Goal: Navigation & Orientation: Understand site structure

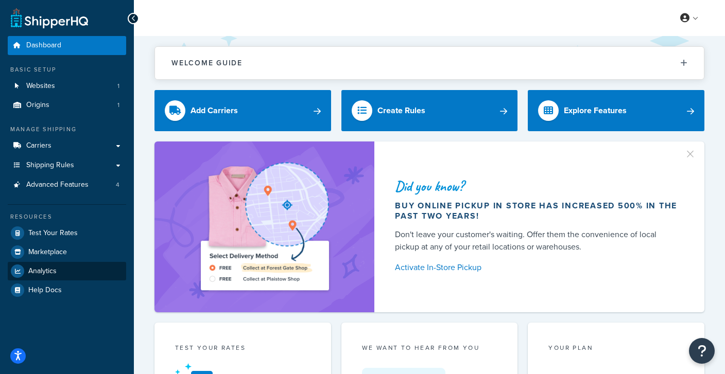
scroll to position [1, 0]
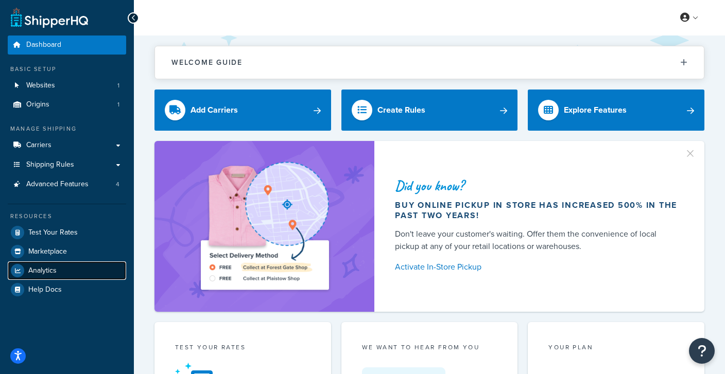
click at [39, 272] on span "Analytics" at bounding box center [42, 271] width 28 height 9
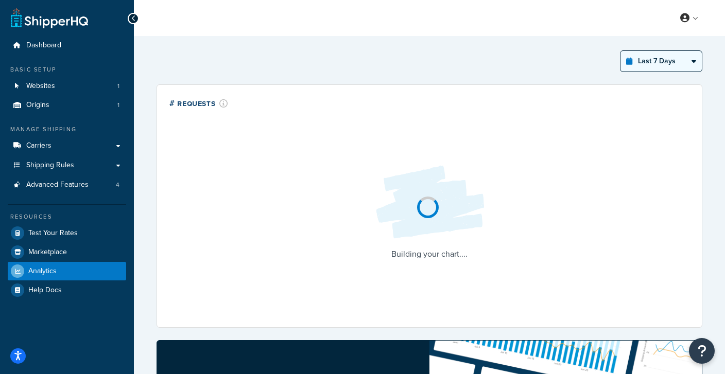
click option "Last 12 Months" at bounding box center [0, 0] width 0 height 0
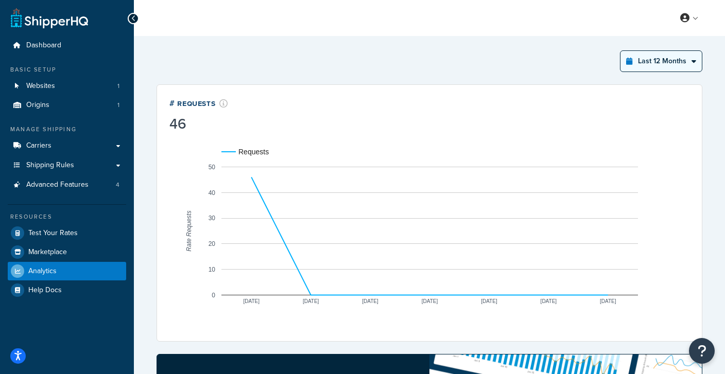
click at [621, 51] on select "Last 24 Hours Last 7 Days Last 30 Days Last 3 Months Last 6 Months Last 12 Mont…" at bounding box center [661, 61] width 81 height 21
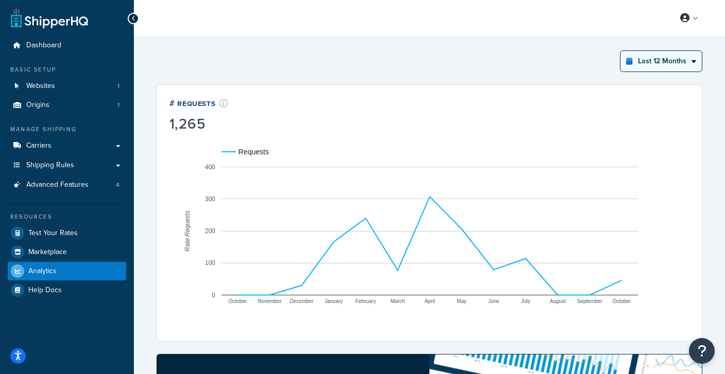
click option "Last 6 Months" at bounding box center [0, 0] width 0 height 0
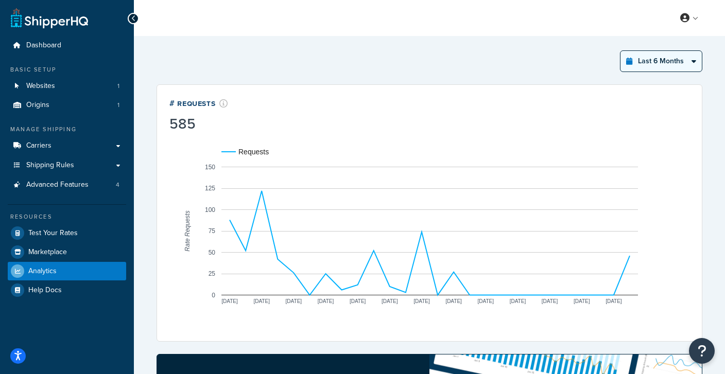
click at [621, 51] on select "Last 24 Hours Last 7 Days Last 30 Days Last 3 Months Last 6 Months Last 12 Mont…" at bounding box center [661, 61] width 81 height 21
select select "last_year"
click option "Last 12 Months" at bounding box center [0, 0] width 0 height 0
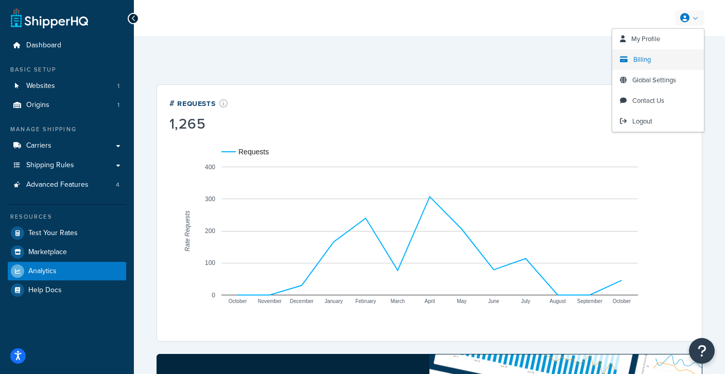
click at [642, 60] on span "Billing" at bounding box center [642, 60] width 18 height 10
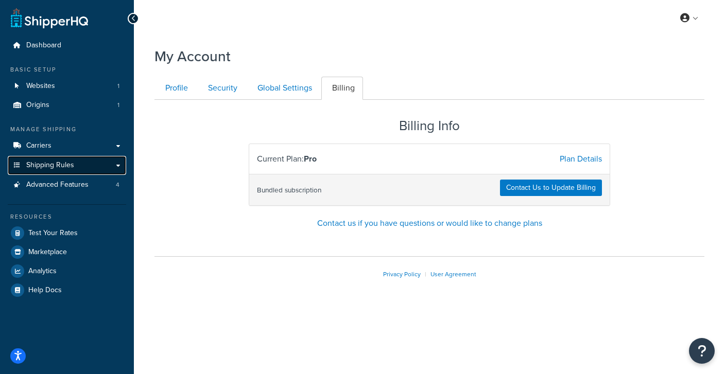
click at [63, 163] on span "Shipping Rules" at bounding box center [50, 165] width 48 height 9
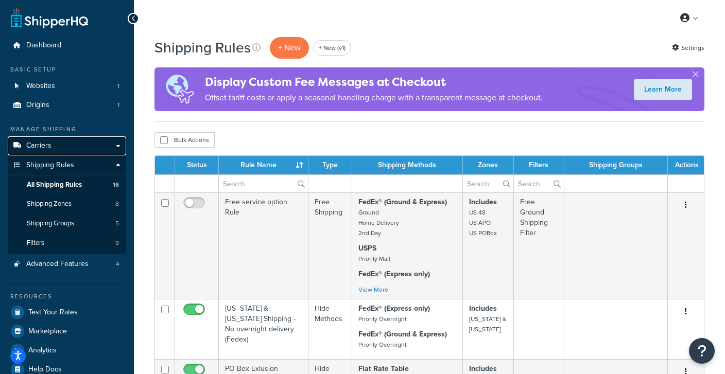
click at [66, 147] on link "Carriers" at bounding box center [67, 145] width 118 height 19
